Goal: Transaction & Acquisition: Purchase product/service

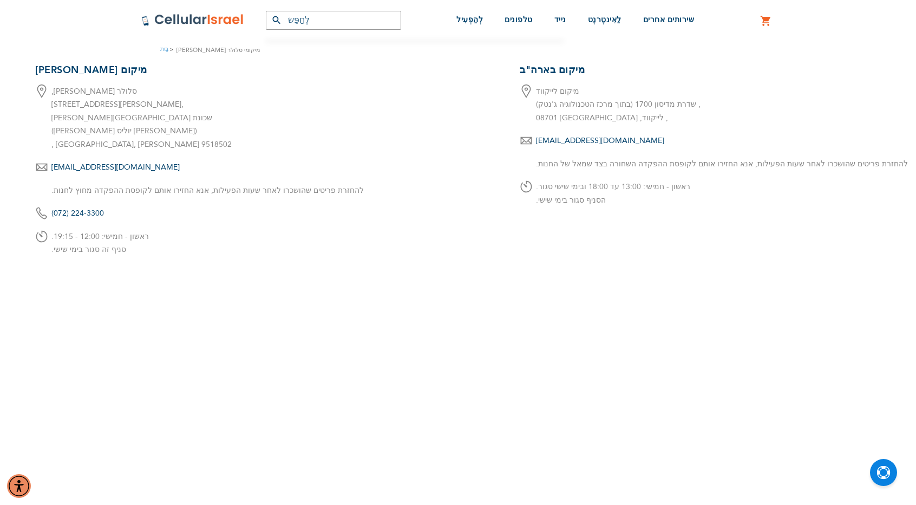
scroll to position [162, 0]
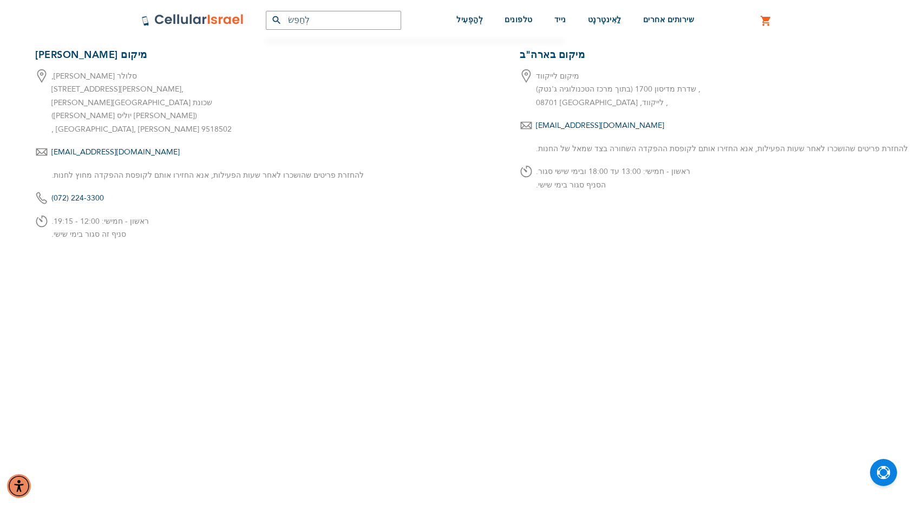
click at [125, 226] on font "ראשון - חמישי: 12:00 - 19:15." at bounding box center [99, 221] width 97 height 10
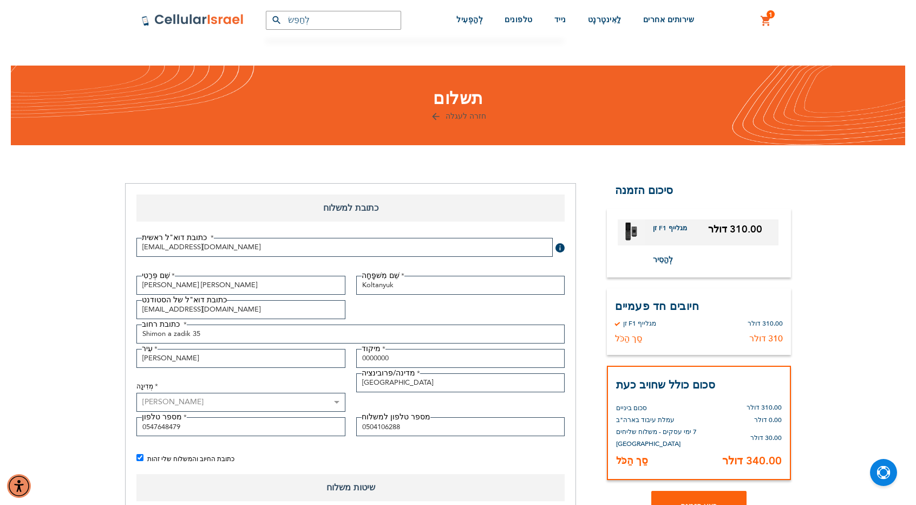
select select "IL"
select select "199"
select select "8"
select select "2029"
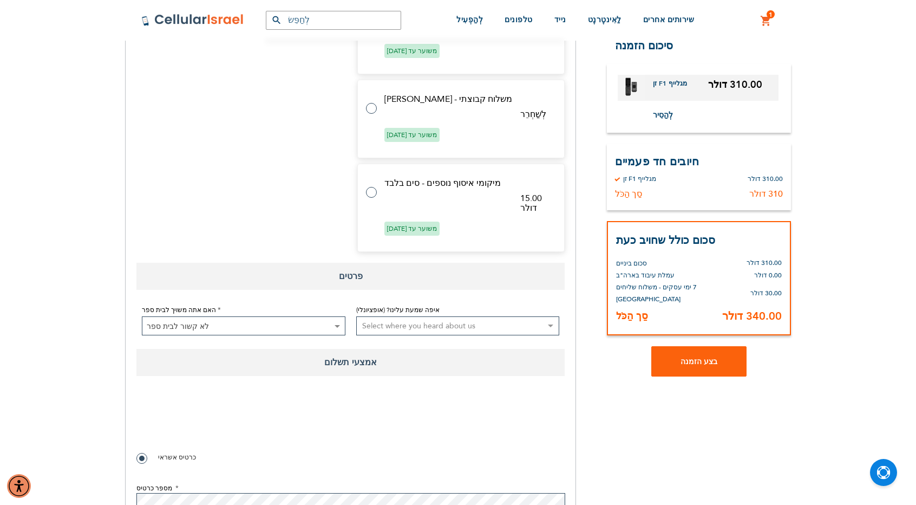
scroll to position [936, 0]
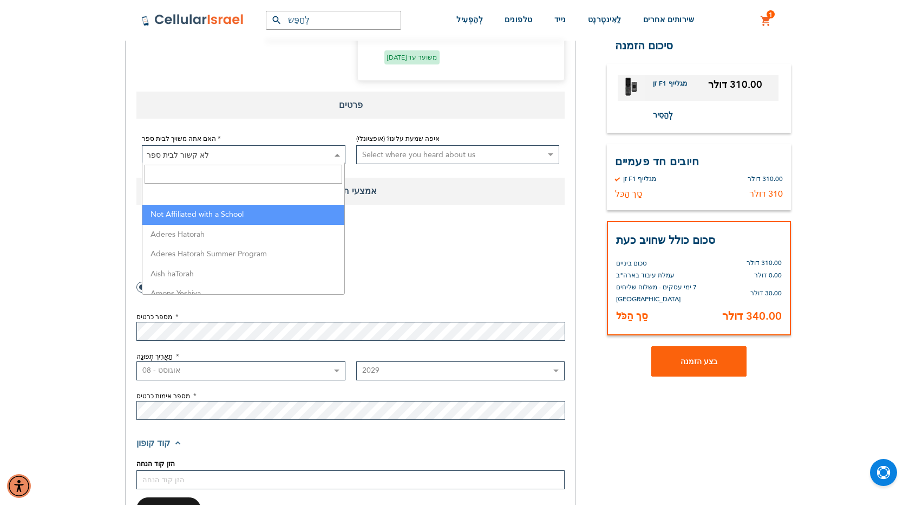
click at [300, 149] on span "לא קשור לבית ספר" at bounding box center [243, 155] width 202 height 19
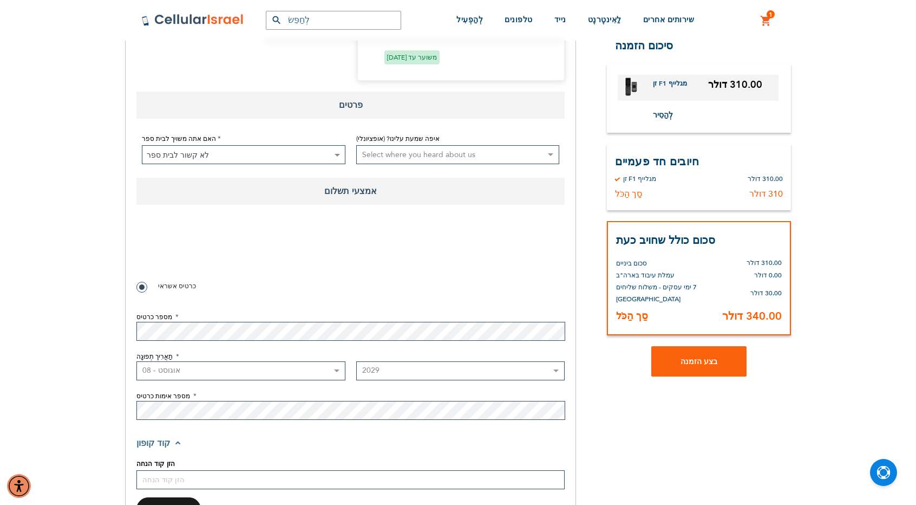
click at [300, 149] on span "לא קשור לבית ספר" at bounding box center [243, 155] width 202 height 19
checkbox input "true"
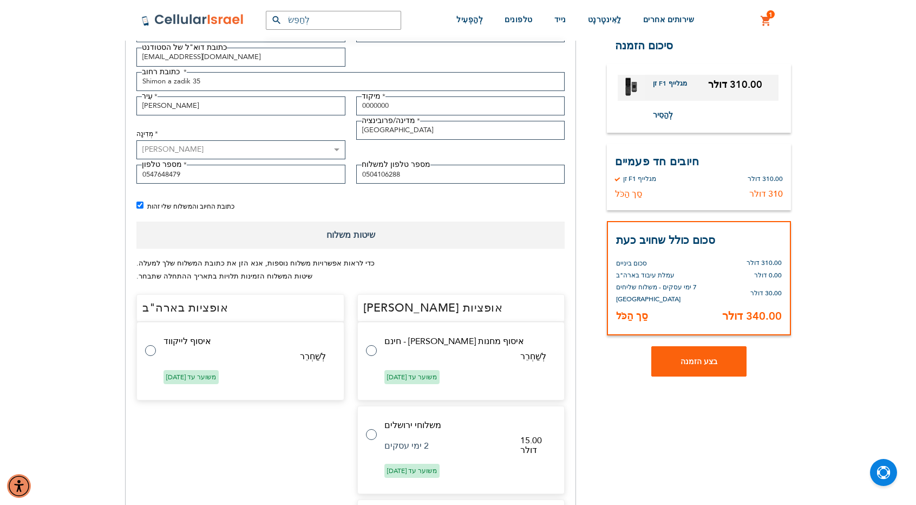
scroll to position [125, 0]
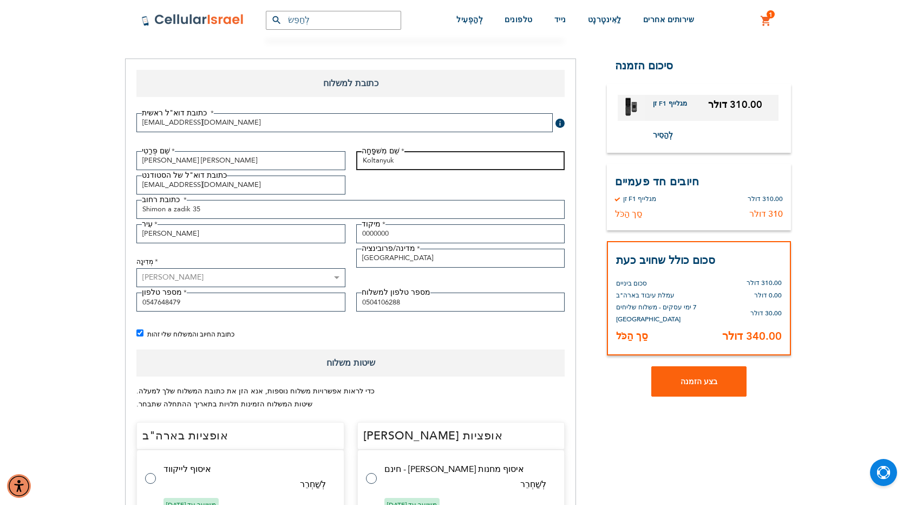
click at [377, 158] on input "Koltanyuk" at bounding box center [460, 160] width 209 height 19
click at [381, 158] on input "Koltanyuk" at bounding box center [460, 160] width 209 height 19
type input "קולטאניוק"
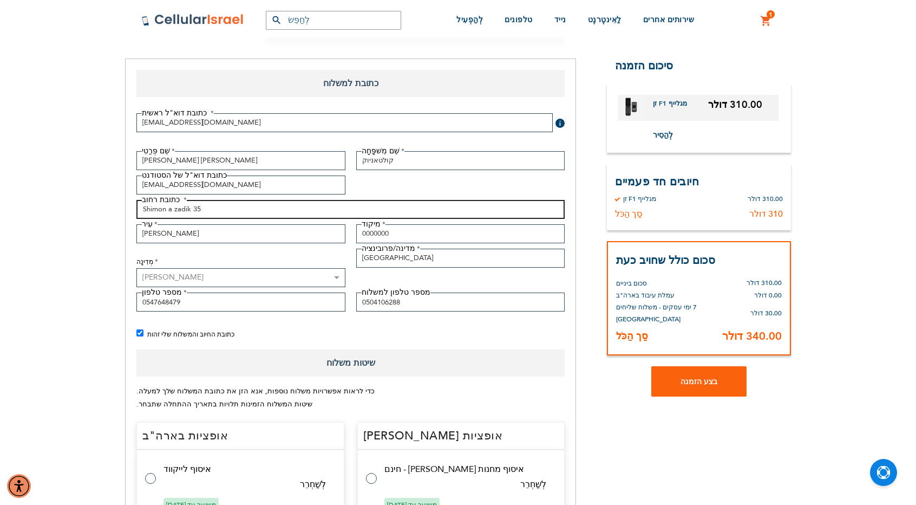
click at [246, 208] on input "Shimon a zadik 35" at bounding box center [350, 209] width 428 height 19
click at [210, 208] on input "Shimon a zadik 35" at bounding box center [350, 209] width 428 height 19
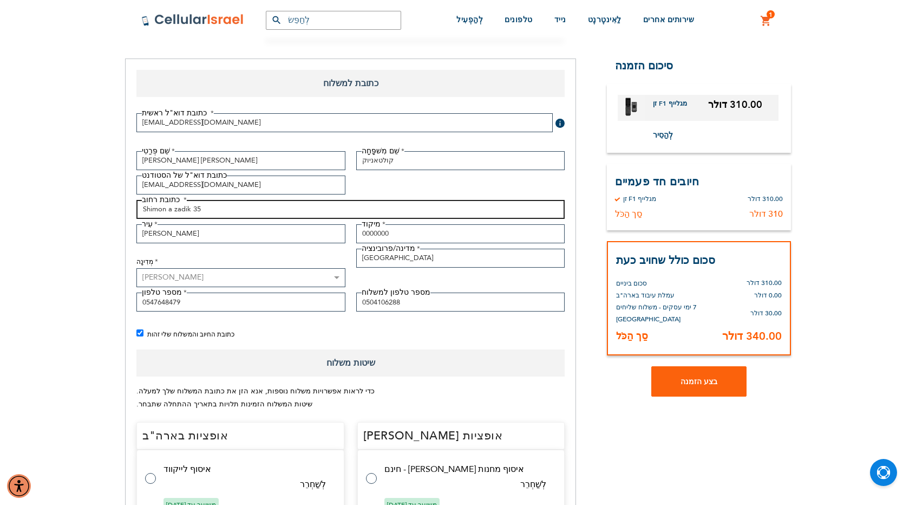
click at [210, 208] on input "Shimon a zadik 35" at bounding box center [350, 209] width 428 height 19
click at [199, 205] on input "Shimon a zadik 35" at bounding box center [350, 209] width 428 height 19
click at [234, 217] on input "[PERSON_NAME]" at bounding box center [350, 209] width 428 height 19
type input "[PERSON_NAME] 35"
click at [345, 337] on div "כתובת החיוב והמשלוח שלי זהות" at bounding box center [355, 334] width 439 height 14
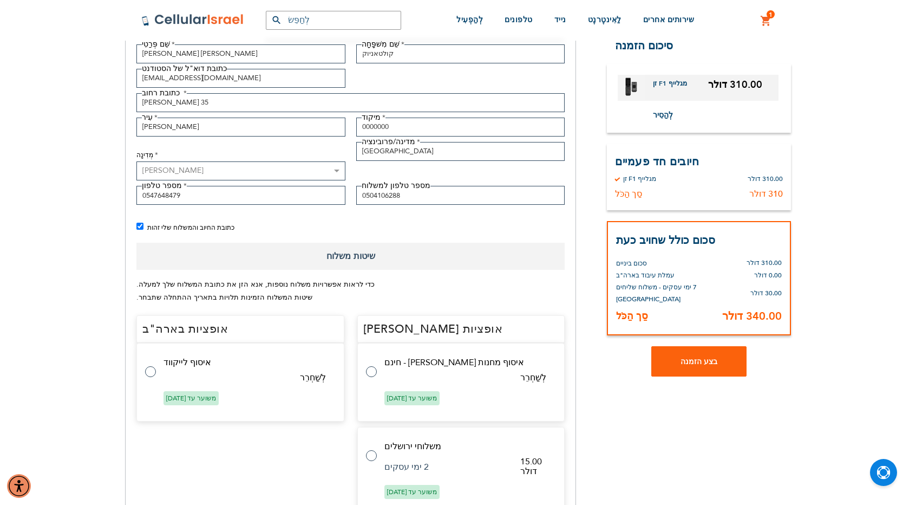
scroll to position [233, 0]
click at [321, 261] on span "שיטות משלוח" at bounding box center [350, 254] width 428 height 27
click at [293, 257] on span "שיטות משלוח" at bounding box center [350, 254] width 428 height 27
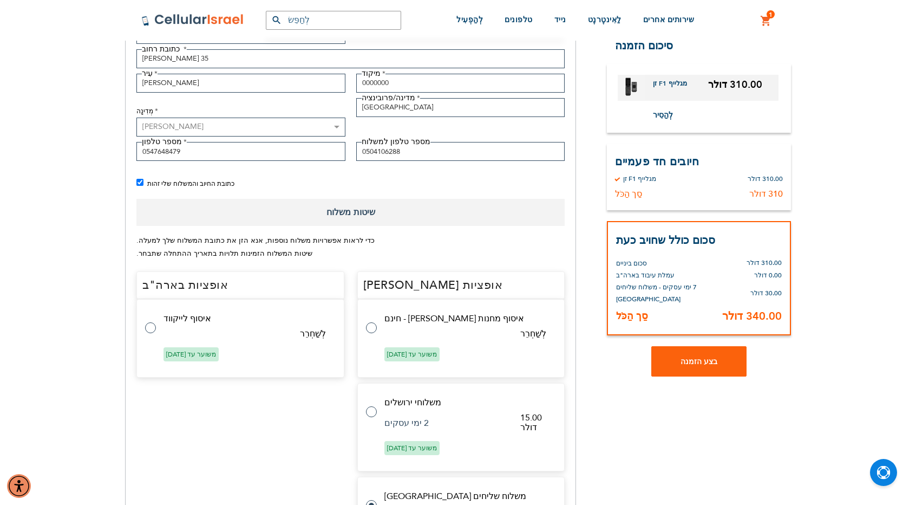
scroll to position [125, 0]
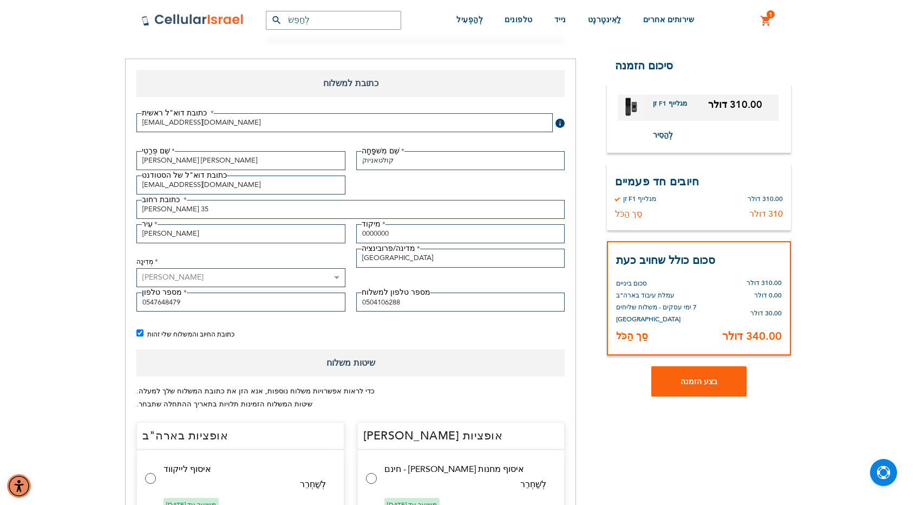
checkbox input "false"
